Goal: Task Accomplishment & Management: Use online tool/utility

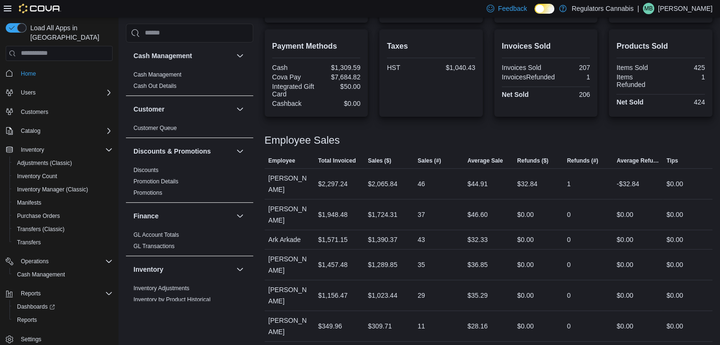
scroll to position [317, 0]
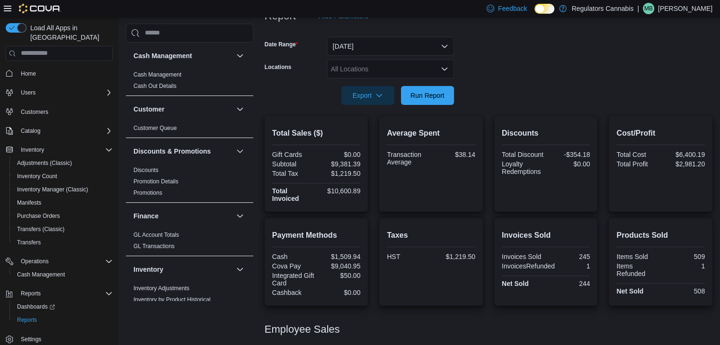
scroll to position [80, 0]
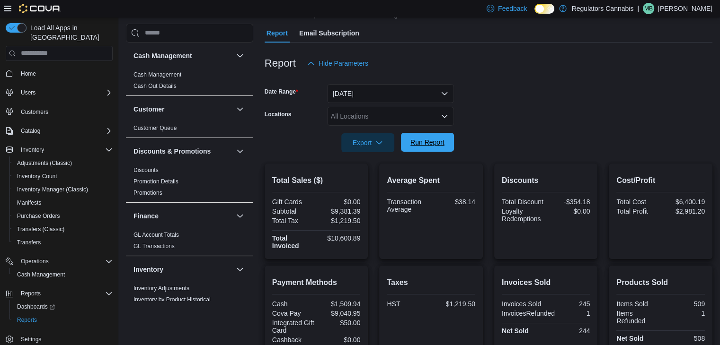
click at [435, 143] on span "Run Report" at bounding box center [427, 142] width 34 height 9
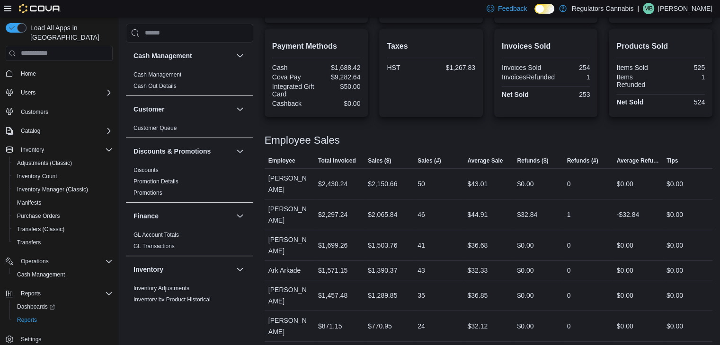
scroll to position [0, 0]
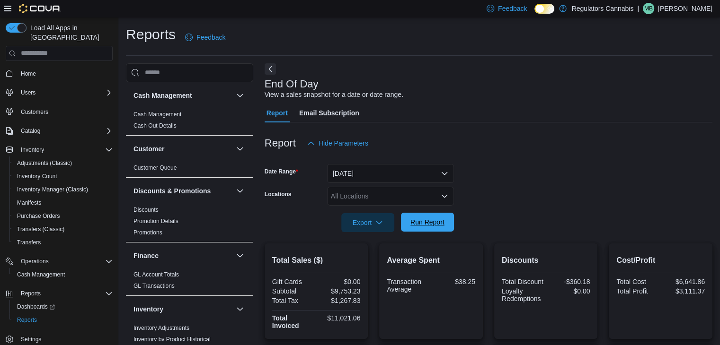
click at [430, 224] on span "Run Report" at bounding box center [427, 222] width 34 height 9
